Goal: Task Accomplishment & Management: Complete application form

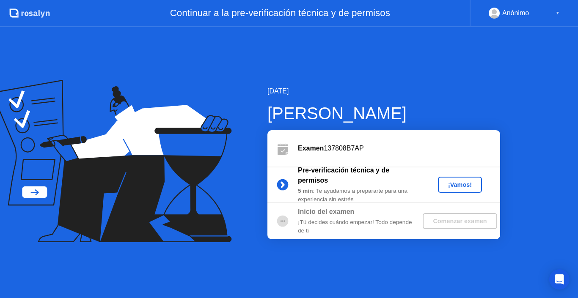
click at [454, 184] on div "¡Vamos!" at bounding box center [459, 185] width 37 height 7
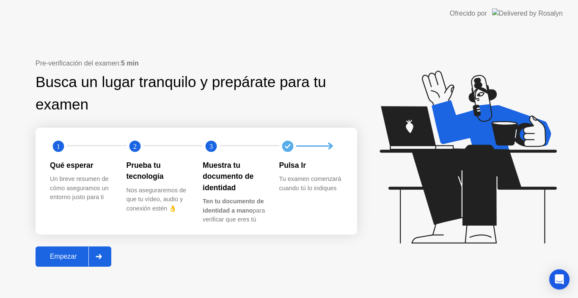
click at [72, 254] on div "Empezar" at bounding box center [63, 257] width 50 height 8
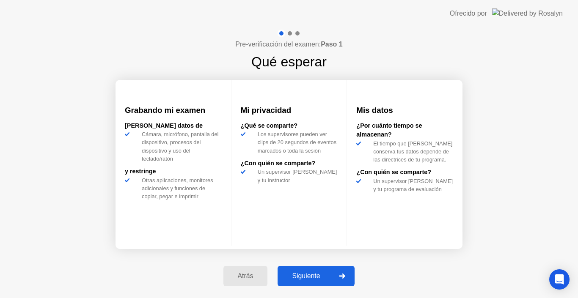
click at [303, 273] on div "Siguiente" at bounding box center [306, 276] width 52 height 8
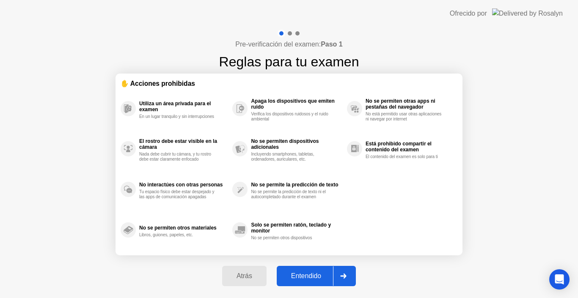
click at [303, 274] on div "Entendido" at bounding box center [306, 276] width 54 height 8
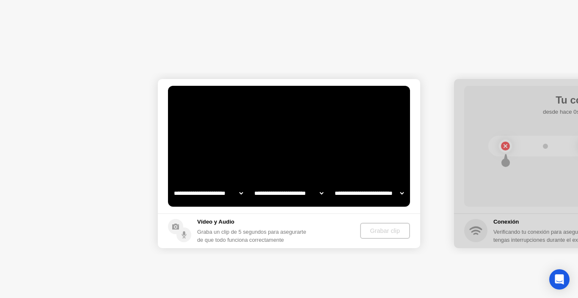
select select "**********"
select select "*******"
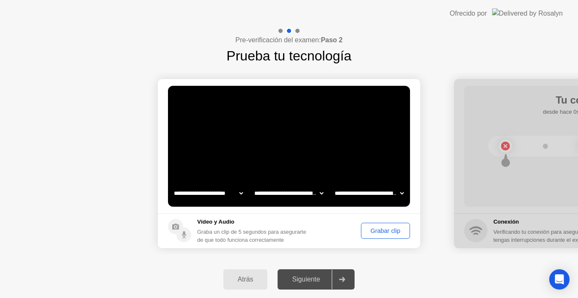
click at [392, 233] on div "Grabar clip" at bounding box center [385, 231] width 43 height 7
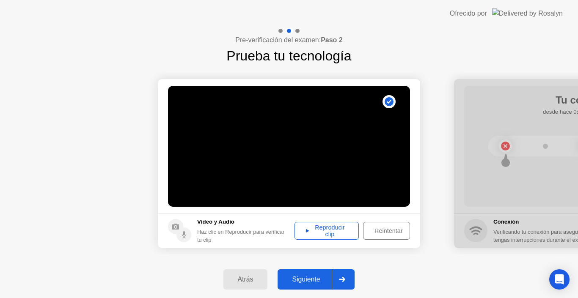
click at [325, 236] on div "Reproducir clip" at bounding box center [326, 231] width 58 height 14
click at [308, 229] on div "Reproducir clip" at bounding box center [326, 231] width 58 height 14
click at [294, 229] on button "Reproducir clip" at bounding box center [326, 231] width 64 height 18
click at [532, 206] on div at bounding box center [585, 163] width 262 height 169
drag, startPoint x: 526, startPoint y: 195, endPoint x: 383, endPoint y: 198, distance: 142.2
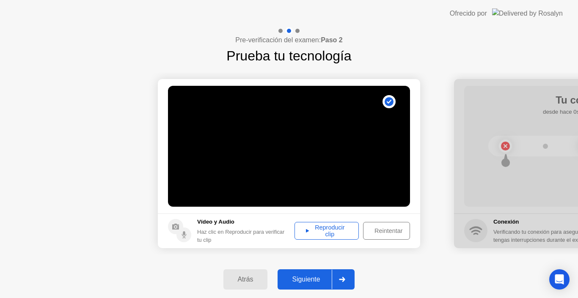
click at [311, 230] on div "Reproducir clip" at bounding box center [326, 231] width 58 height 14
click at [390, 231] on div "Reintentar" at bounding box center [388, 231] width 45 height 7
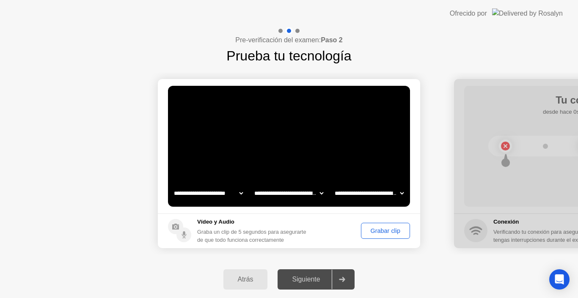
click at [289, 193] on select "**********" at bounding box center [289, 193] width 72 height 17
click at [392, 192] on select "**********" at bounding box center [369, 193] width 72 height 17
click at [221, 191] on select "**********" at bounding box center [208, 193] width 72 height 17
click at [435, 264] on div "Atrás Siguiente" at bounding box center [289, 279] width 578 height 37
click at [396, 229] on div "Grabar clip" at bounding box center [385, 231] width 43 height 7
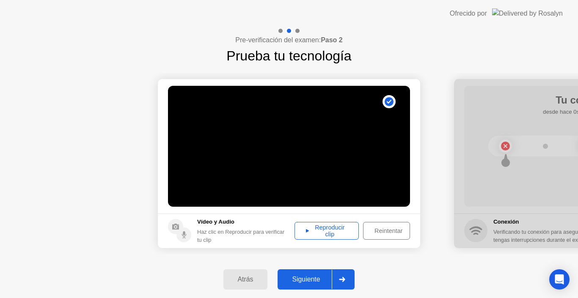
click at [332, 231] on div "Reproducir clip" at bounding box center [326, 231] width 58 height 14
click at [306, 231] on icon at bounding box center [307, 230] width 3 height 3
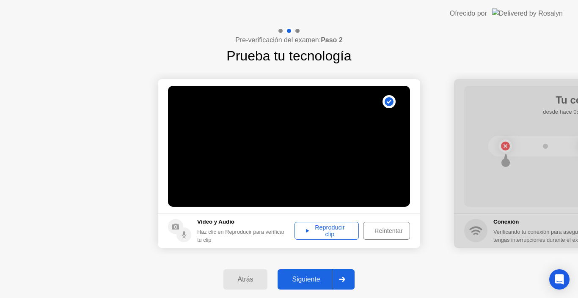
click at [509, 231] on div at bounding box center [585, 163] width 262 height 169
click at [390, 102] on circle at bounding box center [389, 101] width 9 height 9
click at [494, 224] on div at bounding box center [585, 163] width 262 height 169
click at [306, 235] on div "Reproducir clip" at bounding box center [326, 231] width 58 height 14
click at [306, 229] on icon at bounding box center [307, 231] width 3 height 4
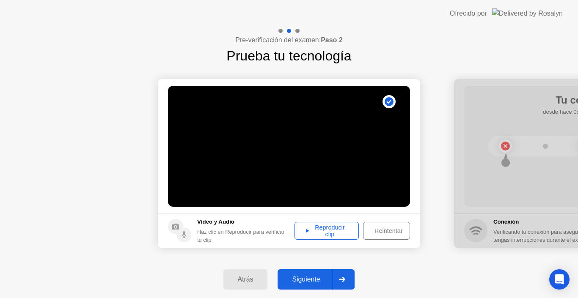
click at [306, 229] on icon at bounding box center [307, 231] width 3 height 4
click at [252, 279] on div "Atrás" at bounding box center [245, 280] width 39 height 8
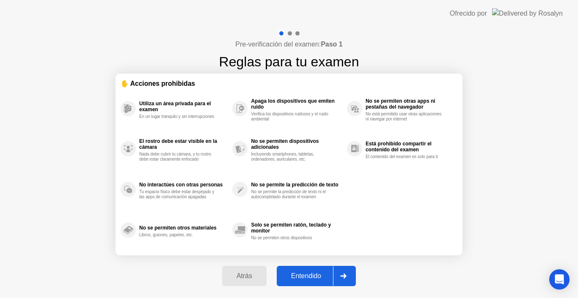
click at [308, 272] on div "Entendido" at bounding box center [306, 276] width 54 height 8
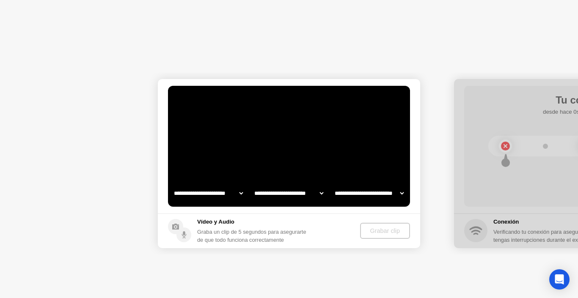
select select "**********"
select select "*******"
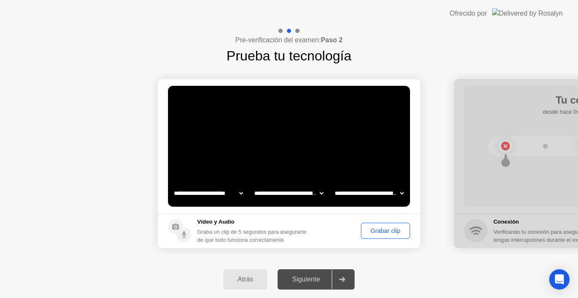
click at [382, 233] on div "Grabar clip" at bounding box center [385, 231] width 43 height 7
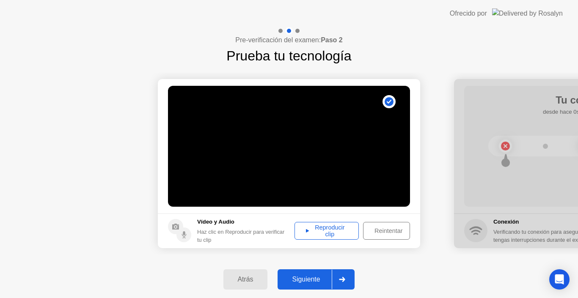
click at [312, 226] on div "Reproducir clip" at bounding box center [326, 231] width 58 height 14
click at [380, 233] on div "Reintentar" at bounding box center [388, 231] width 45 height 7
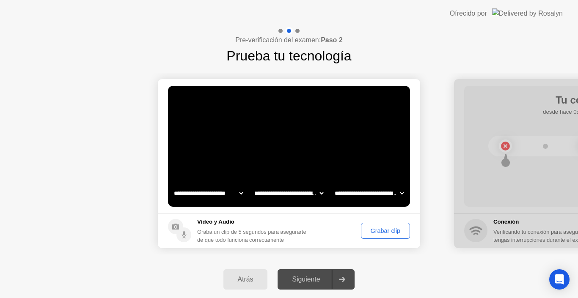
click at [462, 21] on header "Ofrecido por" at bounding box center [289, 13] width 578 height 27
click at [380, 234] on div "Grabar clip" at bounding box center [385, 231] width 43 height 7
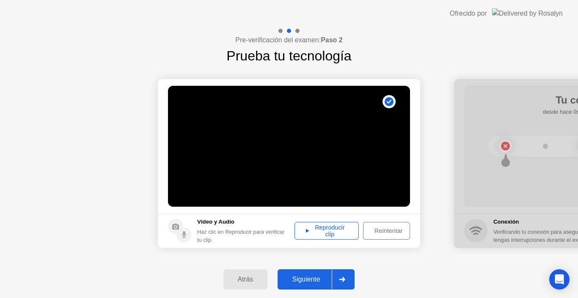
click at [321, 231] on div "Reproducir clip" at bounding box center [326, 231] width 58 height 14
click at [247, 280] on div "Atrás" at bounding box center [245, 280] width 39 height 8
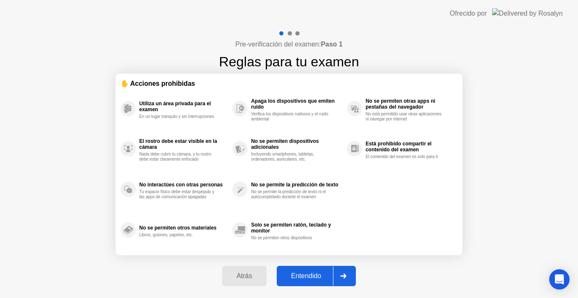
click at [313, 267] on button "Entendido" at bounding box center [316, 276] width 79 height 20
select select "**********"
select select "*******"
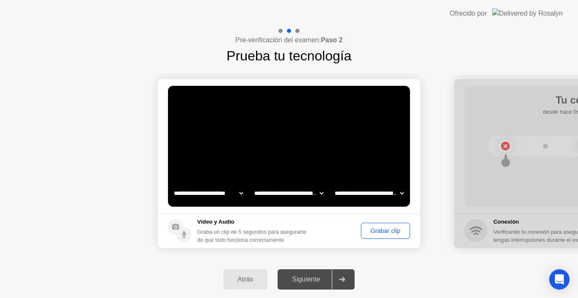
click at [381, 234] on div "Grabar clip" at bounding box center [385, 231] width 43 height 7
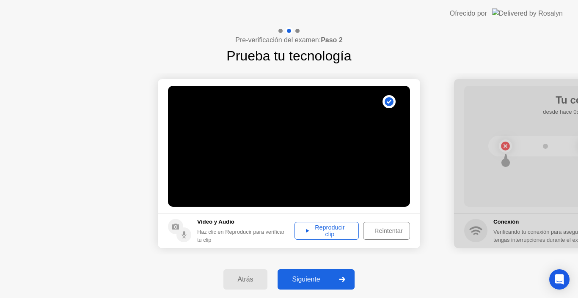
click at [317, 238] on div "Reproducir clip" at bounding box center [326, 231] width 58 height 14
click at [311, 282] on div "Siguiente" at bounding box center [306, 280] width 52 height 8
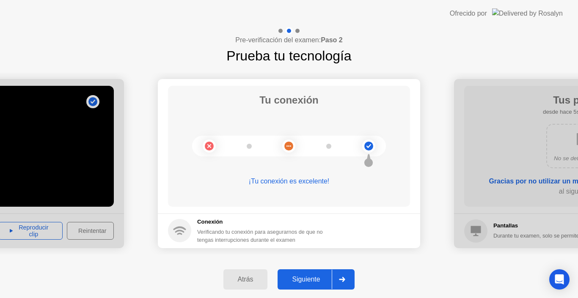
click at [311, 282] on div "Siguiente" at bounding box center [306, 280] width 52 height 8
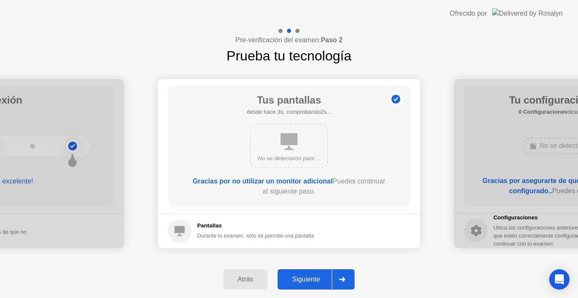
click at [311, 282] on div "Siguiente" at bounding box center [306, 280] width 52 height 8
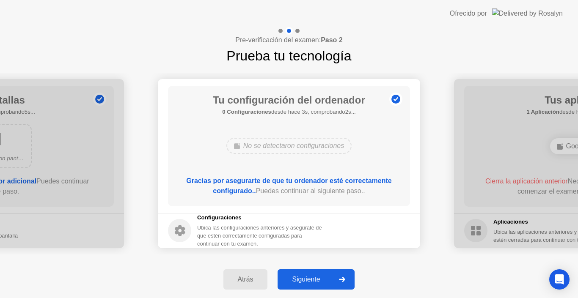
click at [311, 282] on div "Siguiente" at bounding box center [306, 280] width 52 height 8
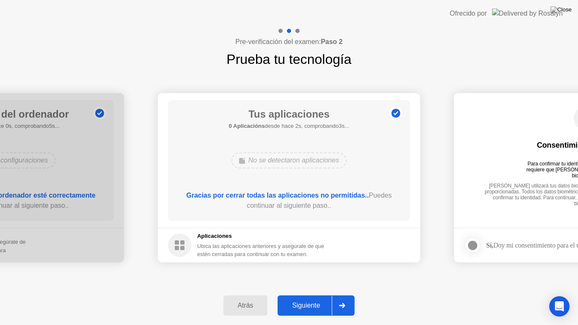
click at [314, 298] on div "Siguiente" at bounding box center [306, 306] width 52 height 8
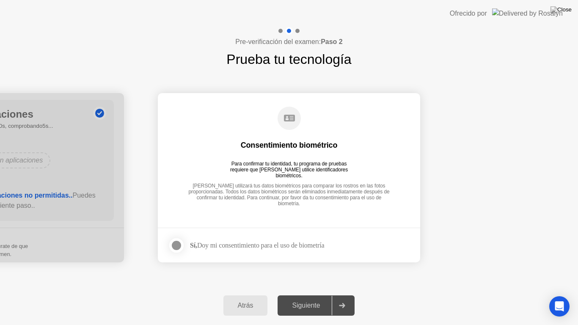
click at [314, 298] on div "Siguiente" at bounding box center [306, 306] width 52 height 8
click at [349, 298] on div at bounding box center [342, 305] width 20 height 19
click at [172, 245] on div at bounding box center [176, 245] width 10 height 10
click at [320, 298] on div "Siguiente" at bounding box center [306, 306] width 52 height 8
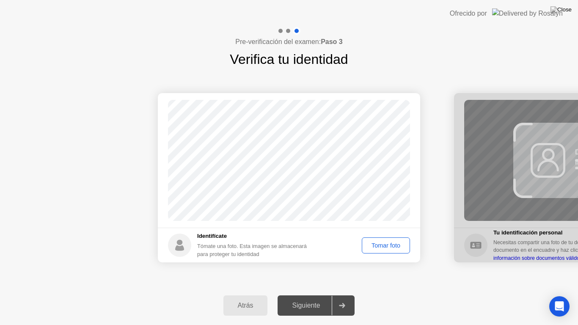
click at [396, 243] on div "Tomar foto" at bounding box center [386, 245] width 42 height 7
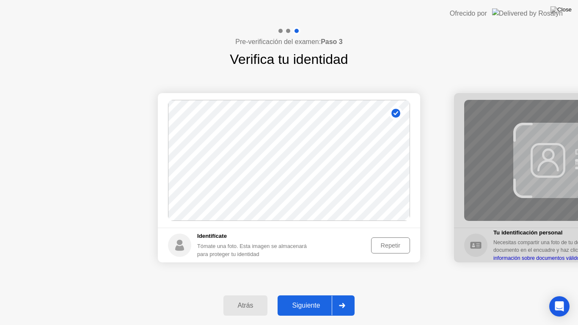
click at [323, 298] on div "Siguiente" at bounding box center [306, 306] width 52 height 8
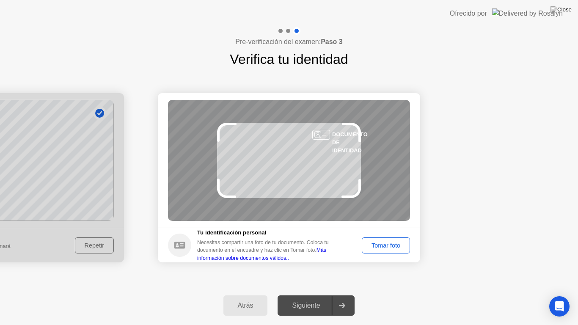
click at [390, 247] on div "Tomar foto" at bounding box center [386, 245] width 42 height 7
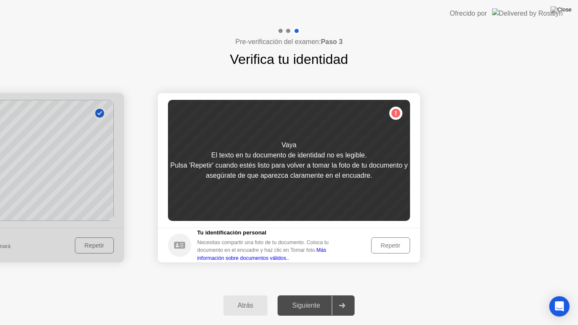
click at [390, 247] on div "Repetir" at bounding box center [390, 245] width 33 height 7
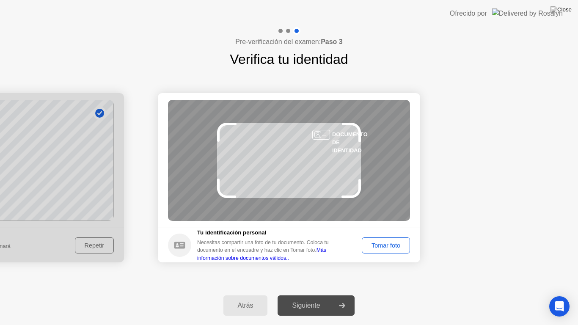
click at [390, 247] on div "Tomar foto" at bounding box center [386, 245] width 42 height 7
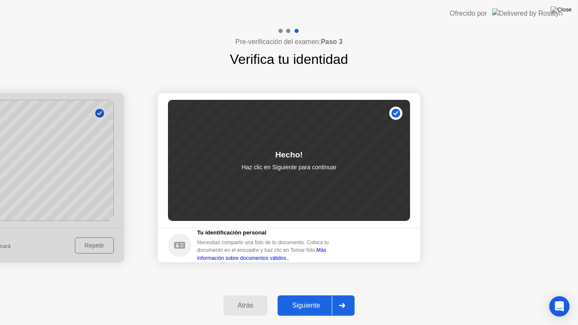
click at [311, 298] on div "Siguiente" at bounding box center [306, 306] width 52 height 8
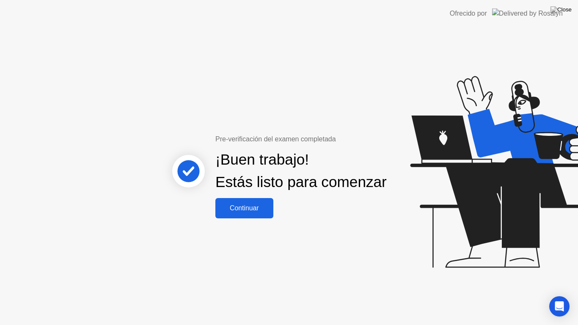
click at [252, 212] on div "Continuar" at bounding box center [244, 208] width 53 height 8
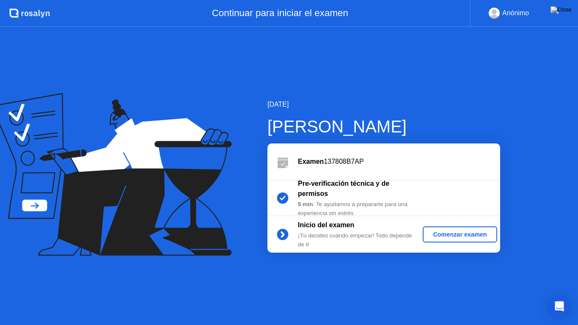
click at [441, 233] on div "Comenzar examen" at bounding box center [459, 234] width 67 height 7
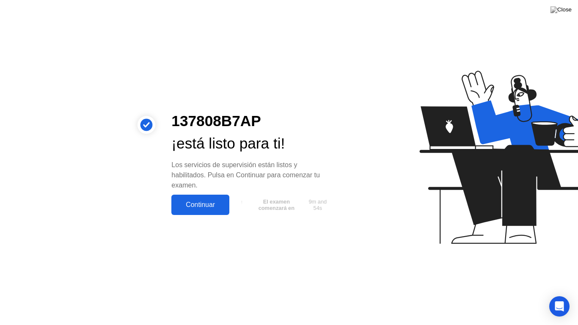
click at [209, 203] on div "Continuar" at bounding box center [200, 205] width 53 height 8
